Goal: Go to known website: Access a specific website the user already knows

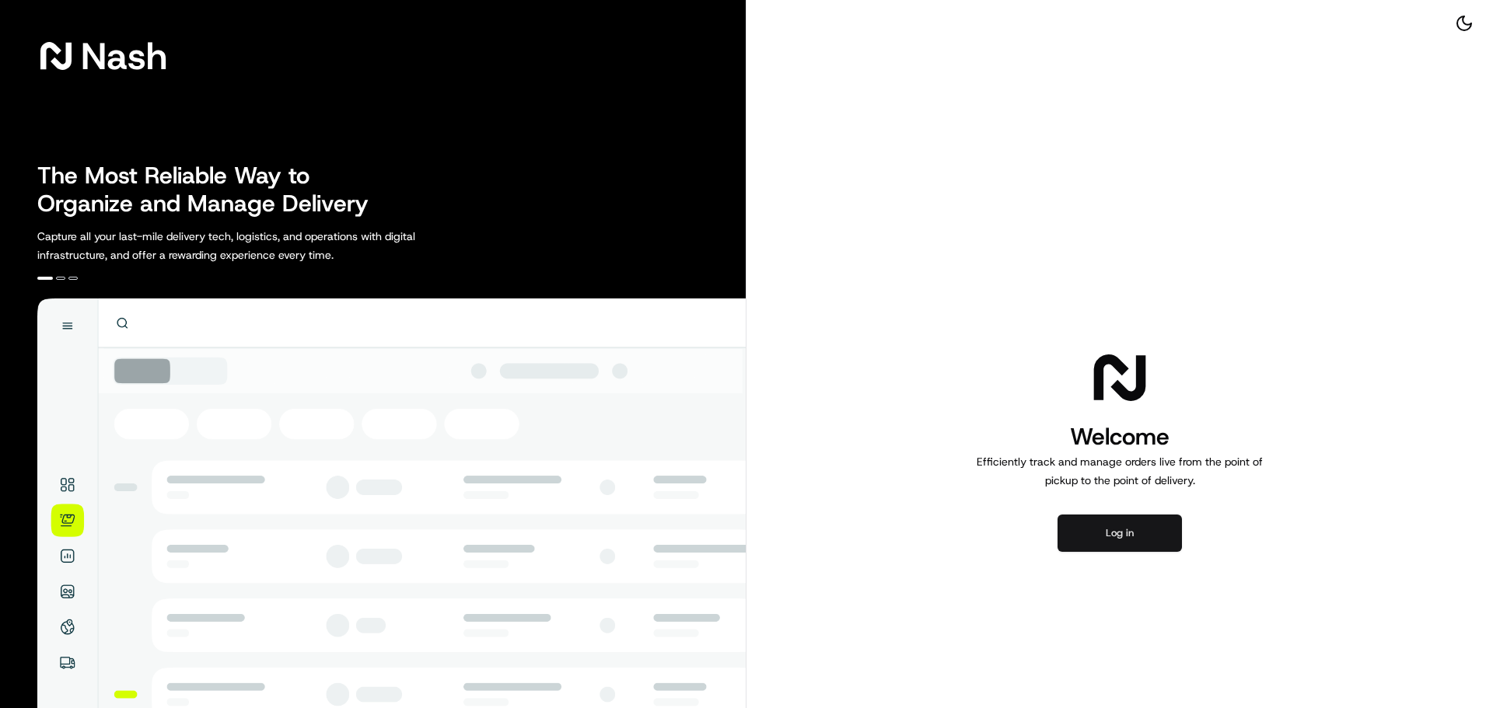
click at [1097, 532] on button "Log in" at bounding box center [1119, 533] width 124 height 37
